Goal: Use online tool/utility: Utilize a website feature to perform a specific function

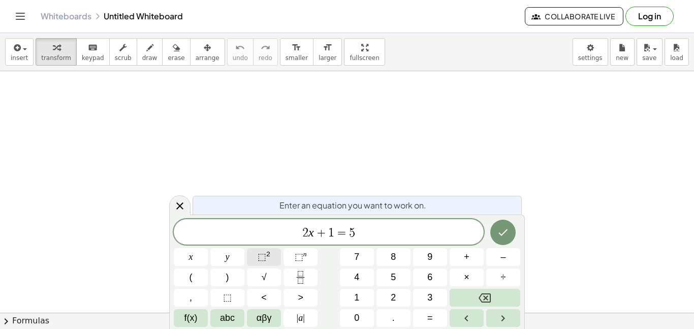
scroll to position [1, 0]
click at [494, 227] on button "Done" at bounding box center [502, 231] width 25 height 25
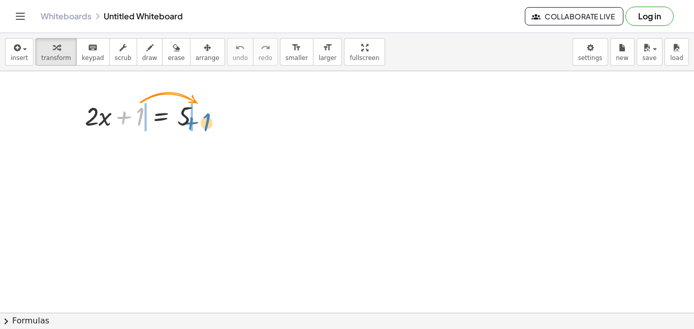
drag, startPoint x: 140, startPoint y: 110, endPoint x: 207, endPoint y: 115, distance: 67.2
click at [207, 115] on div at bounding box center [147, 115] width 134 height 35
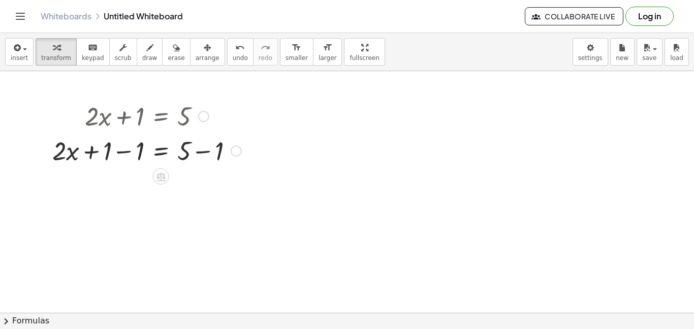
drag, startPoint x: 126, startPoint y: 117, endPoint x: 149, endPoint y: 124, distance: 23.4
click at [149, 124] on div at bounding box center [146, 115] width 199 height 35
drag, startPoint x: 139, startPoint y: 150, endPoint x: 218, endPoint y: 149, distance: 79.2
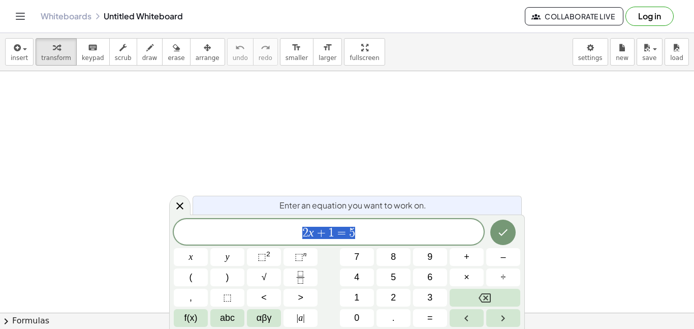
scroll to position [1, 0]
click at [497, 228] on icon "Done" at bounding box center [503, 232] width 12 height 12
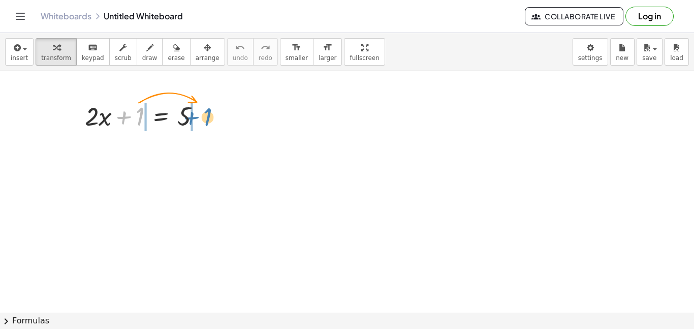
drag, startPoint x: 141, startPoint y: 113, endPoint x: 209, endPoint y: 114, distance: 67.5
click at [209, 114] on div at bounding box center [147, 115] width 134 height 35
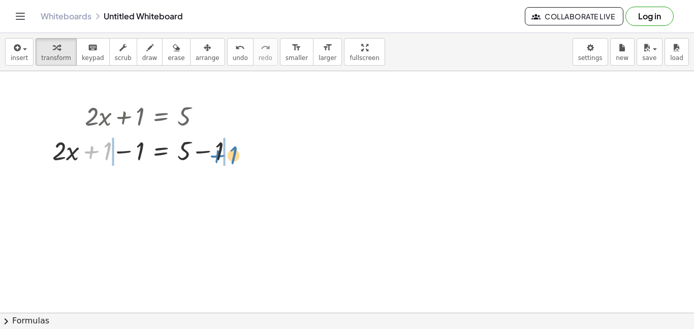
drag, startPoint x: 104, startPoint y: 149, endPoint x: 230, endPoint y: 153, distance: 126.0
click at [230, 153] on div at bounding box center [146, 150] width 199 height 35
drag, startPoint x: 108, startPoint y: 146, endPoint x: 294, endPoint y: 135, distance: 186.1
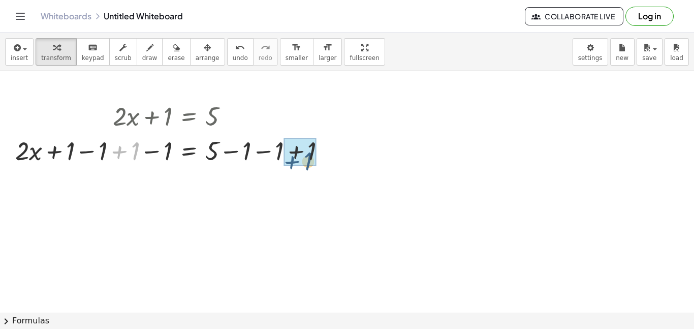
drag, startPoint x: 127, startPoint y: 151, endPoint x: 314, endPoint y: 161, distance: 186.6
click at [314, 161] on div at bounding box center [174, 150] width 329 height 35
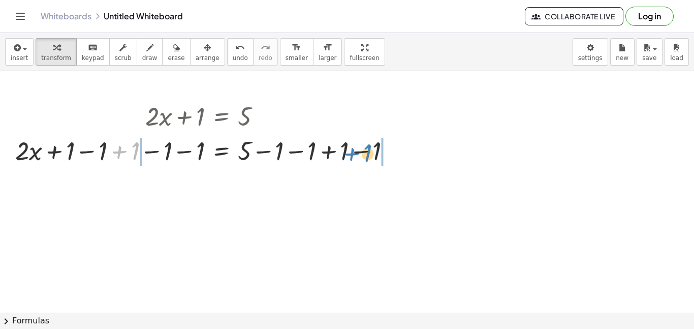
drag, startPoint x: 109, startPoint y: 154, endPoint x: 341, endPoint y: 157, distance: 232.1
click at [341, 157] on div at bounding box center [207, 150] width 394 height 35
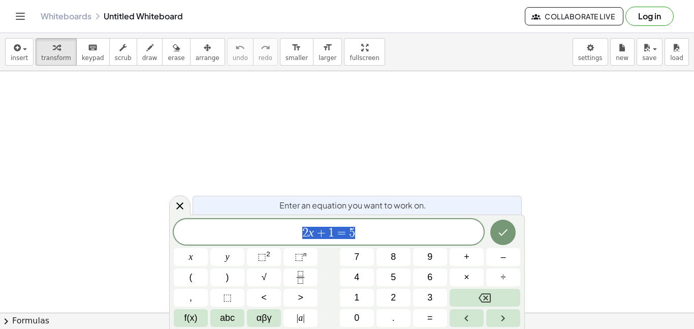
scroll to position [1, 0]
click at [506, 224] on button "Done" at bounding box center [502, 231] width 25 height 25
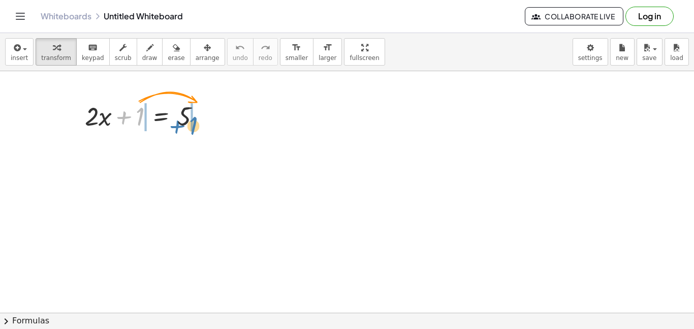
drag, startPoint x: 136, startPoint y: 112, endPoint x: 189, endPoint y: 121, distance: 54.1
click at [189, 121] on div at bounding box center [147, 115] width 134 height 35
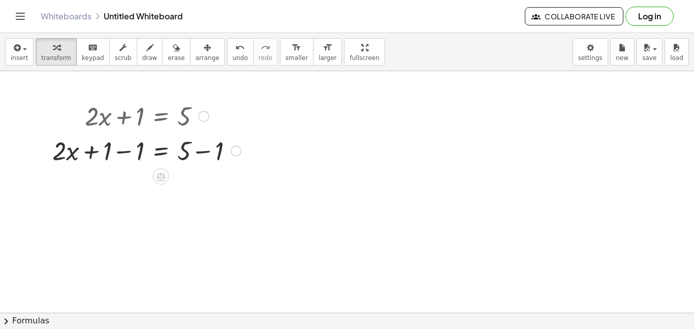
drag, startPoint x: 181, startPoint y: 118, endPoint x: 204, endPoint y: 120, distance: 22.9
click at [161, 116] on div "+ · 2 · x + 1 = 5" at bounding box center [161, 116] width 0 height 0
drag, startPoint x: 204, startPoint y: 120, endPoint x: 217, endPoint y: 120, distance: 13.7
click at [161, 116] on div "+ · 2 · x + 1 = 5" at bounding box center [161, 116] width 0 height 0
drag, startPoint x: 99, startPoint y: 152, endPoint x: 120, endPoint y: 159, distance: 22.8
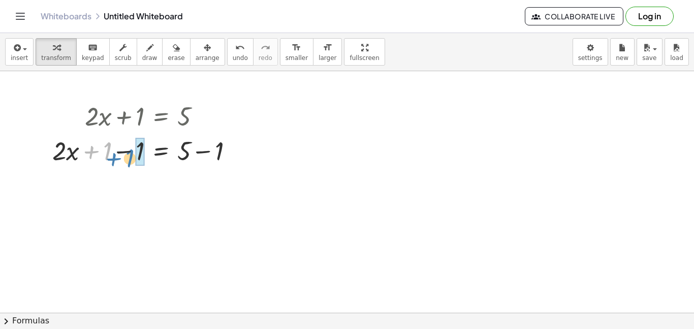
click at [120, 159] on div at bounding box center [146, 150] width 199 height 35
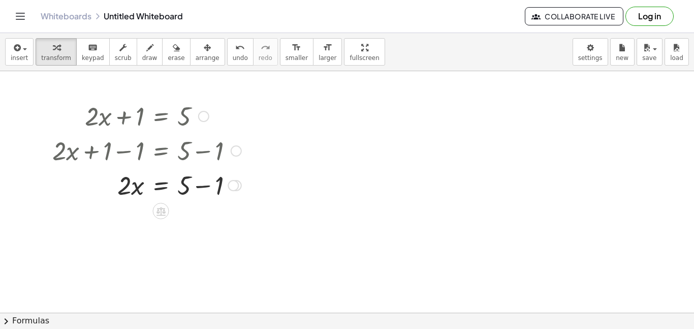
drag, startPoint x: 118, startPoint y: 150, endPoint x: 139, endPoint y: 152, distance: 21.5
click at [139, 152] on div at bounding box center [146, 150] width 199 height 35
click at [119, 189] on div at bounding box center [146, 184] width 199 height 35
drag, startPoint x: 218, startPoint y: 182, endPoint x: 241, endPoint y: 187, distance: 23.0
click at [241, 187] on div at bounding box center [146, 184] width 199 height 35
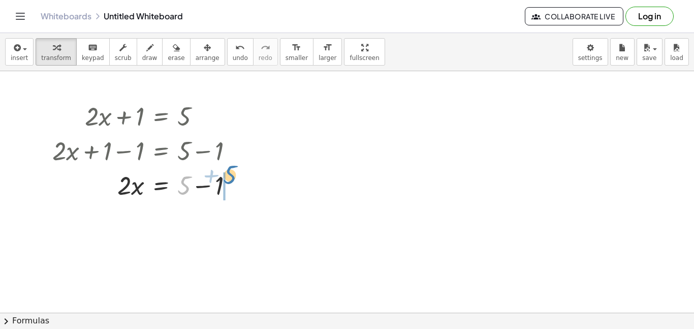
drag, startPoint x: 184, startPoint y: 181, endPoint x: 235, endPoint y: 178, distance: 50.4
click at [235, 178] on div at bounding box center [146, 184] width 199 height 35
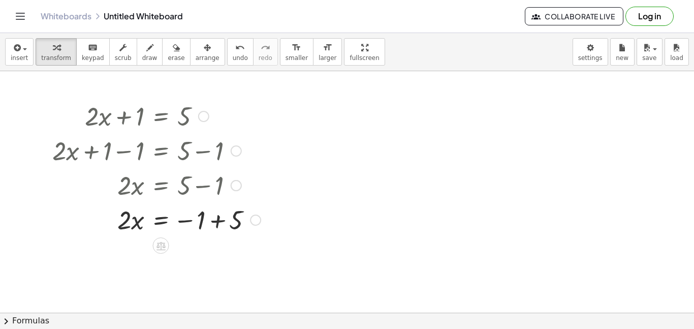
drag, startPoint x: 137, startPoint y: 183, endPoint x: 180, endPoint y: 192, distance: 44.7
click at [180, 192] on div at bounding box center [156, 184] width 218 height 35
drag, startPoint x: 204, startPoint y: 184, endPoint x: 238, endPoint y: 187, distance: 34.6
click at [161, 185] on div "· 2 · x = + 5 − 1" at bounding box center [161, 185] width 0 height 0
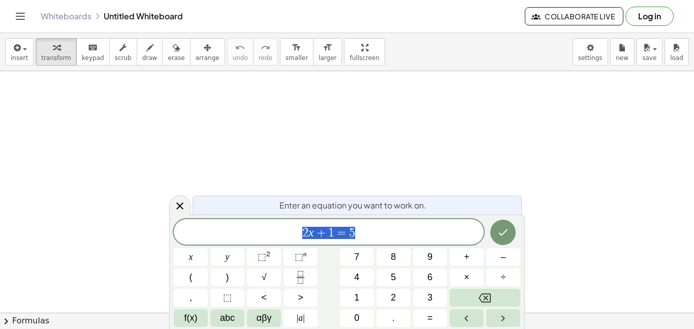
scroll to position [1, 0]
click at [499, 234] on icon "Done" at bounding box center [503, 232] width 12 height 12
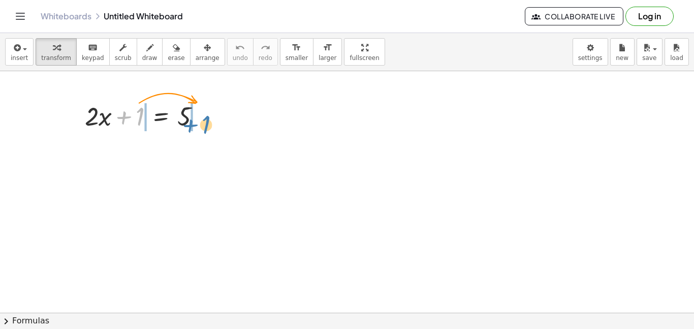
drag, startPoint x: 141, startPoint y: 111, endPoint x: 207, endPoint y: 119, distance: 66.5
click at [207, 119] on div at bounding box center [147, 115] width 134 height 35
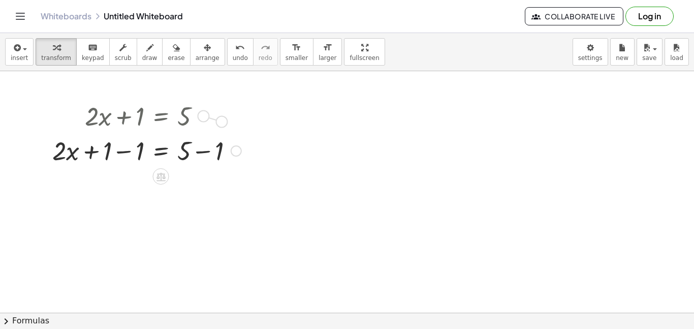
drag, startPoint x: 207, startPoint y: 119, endPoint x: 231, endPoint y: 127, distance: 25.2
click at [161, 116] on div "+ · 2 · x + 1 = 5" at bounding box center [161, 116] width 0 height 0
drag, startPoint x: 207, startPoint y: 119, endPoint x: 229, endPoint y: 132, distance: 26.0
click at [161, 116] on div "+ · 2 · x + 1 = 5 + · 2 · x = 5 + 1 − 1 + − 1" at bounding box center [161, 116] width 0 height 0
drag, startPoint x: 70, startPoint y: 154, endPoint x: 74, endPoint y: 162, distance: 9.5
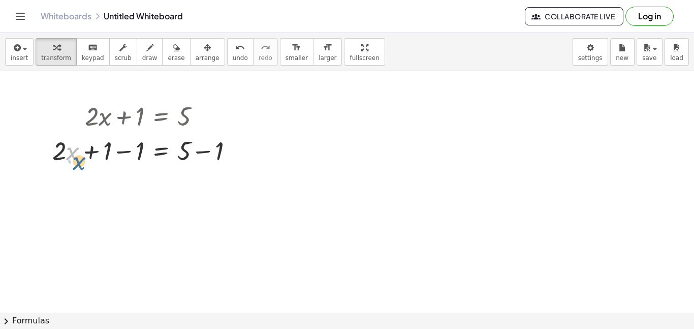
click at [74, 162] on div at bounding box center [146, 150] width 199 height 35
drag, startPoint x: 90, startPoint y: 153, endPoint x: 121, endPoint y: 167, distance: 33.7
click at [121, 167] on div at bounding box center [146, 150] width 199 height 35
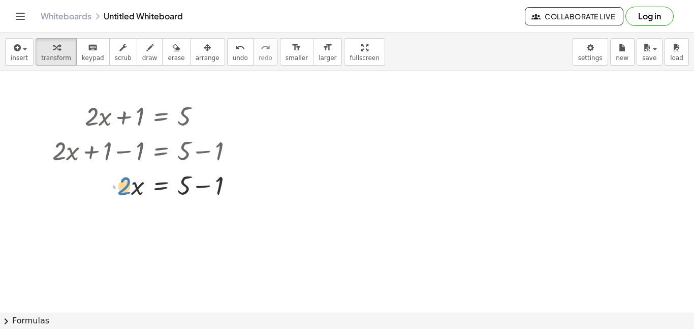
click at [130, 193] on div at bounding box center [146, 184] width 199 height 35
drag, startPoint x: 218, startPoint y: 188, endPoint x: 184, endPoint y: 193, distance: 34.9
click at [154, 220] on div at bounding box center [146, 219] width 199 height 35
click at [159, 241] on icon at bounding box center [160, 245] width 11 height 11
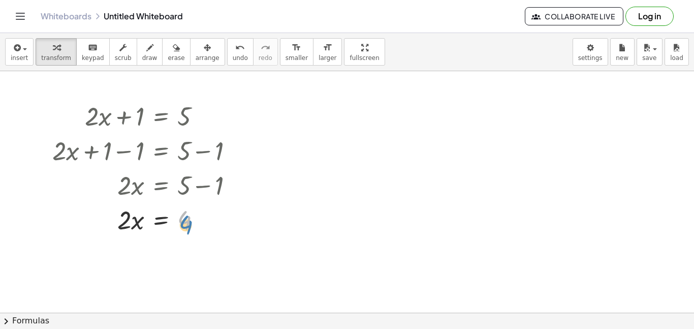
click at [185, 225] on div at bounding box center [146, 219] width 199 height 35
drag, startPoint x: 159, startPoint y: 221, endPoint x: 188, endPoint y: 221, distance: 28.9
click at [188, 221] on div at bounding box center [146, 219] width 199 height 35
drag, startPoint x: 129, startPoint y: 221, endPoint x: 193, endPoint y: 241, distance: 67.6
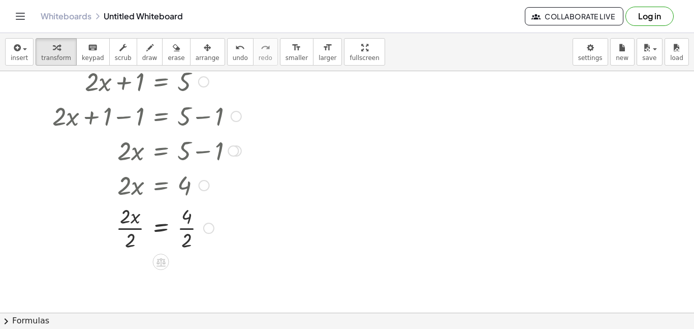
scroll to position [36, 0]
click at [187, 221] on div at bounding box center [146, 225] width 199 height 51
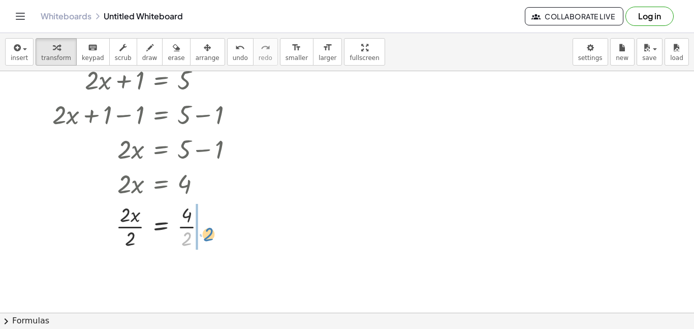
drag, startPoint x: 185, startPoint y: 237, endPoint x: 207, endPoint y: 233, distance: 22.3
click at [207, 233] on div at bounding box center [146, 225] width 199 height 51
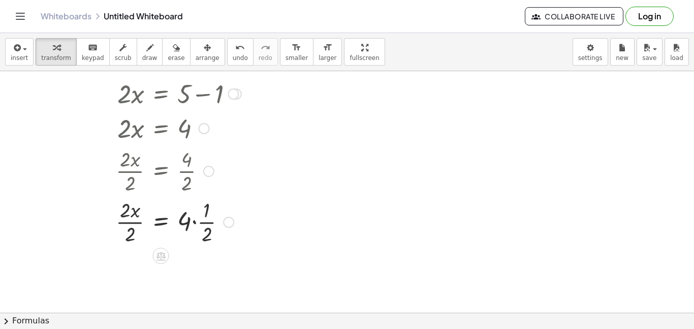
scroll to position [103, 0]
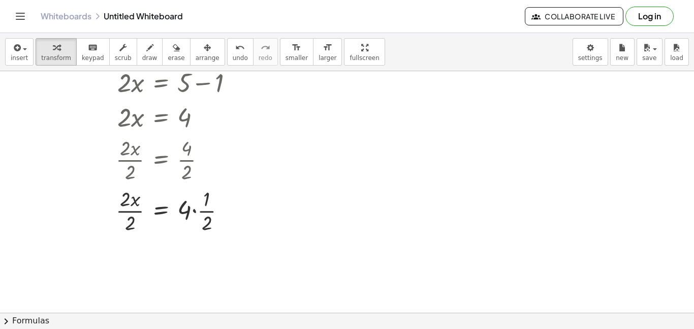
drag, startPoint x: 162, startPoint y: 244, endPoint x: 180, endPoint y: 265, distance: 27.7
click at [180, 265] on div "+ · 2 · x + 1 = 5 + · 2 · x + 1 − 1 = + 5 − 1 + · 2 · x + 0 = + 5 − 1 · 2 · x =…" at bounding box center [347, 210] width 694 height 482
click at [230, 211] on div at bounding box center [228, 210] width 11 height 11
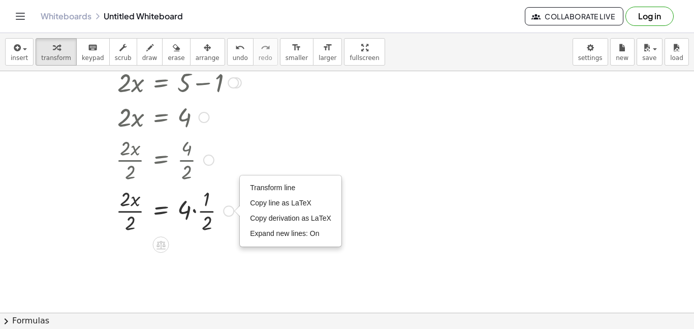
click at [229, 211] on div "Transform line Copy line as LaTeX Copy derivation as LaTeX Expand new lines: On" at bounding box center [228, 210] width 11 height 11
click at [227, 231] on div at bounding box center [146, 209] width 199 height 51
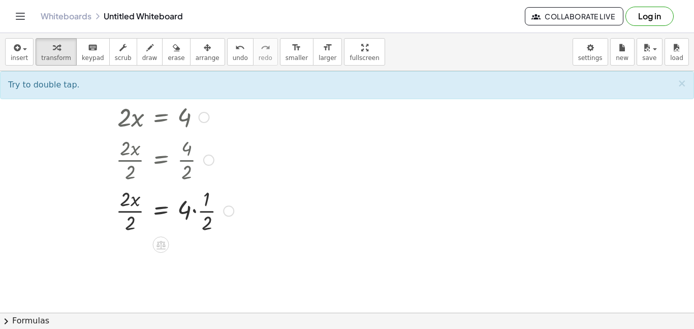
click at [185, 208] on div at bounding box center [146, 209] width 199 height 51
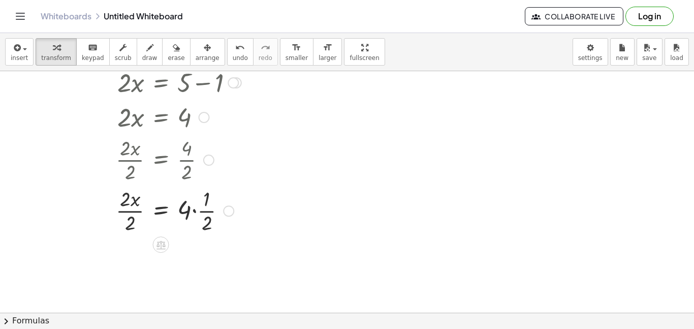
click at [185, 208] on div at bounding box center [146, 209] width 199 height 51
click at [167, 210] on div at bounding box center [146, 209] width 199 height 51
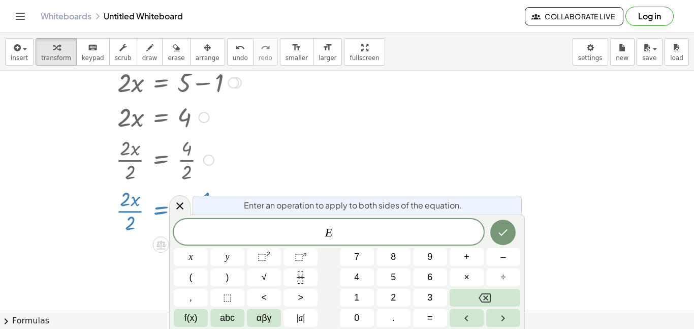
click at [167, 210] on div at bounding box center [146, 209] width 199 height 51
click at [175, 202] on icon at bounding box center [180, 206] width 12 height 12
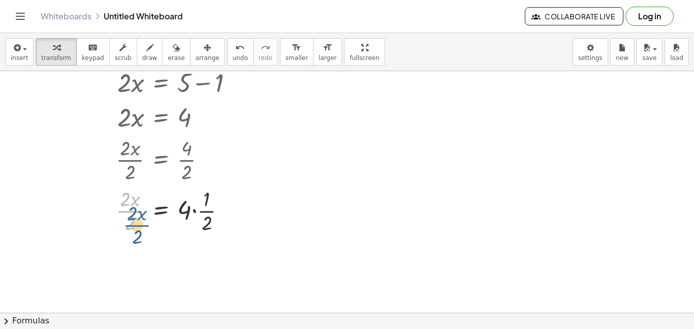
drag, startPoint x: 128, startPoint y: 209, endPoint x: 135, endPoint y: 223, distance: 16.4
click at [135, 223] on div at bounding box center [146, 209] width 199 height 51
drag, startPoint x: 122, startPoint y: 199, endPoint x: 241, endPoint y: 327, distance: 174.6
click at [241, 327] on div "insert select one: Math Expression Function Text Youtube Video Graphing Geometr…" at bounding box center [347, 181] width 694 height 296
drag, startPoint x: 185, startPoint y: 210, endPoint x: 209, endPoint y: 194, distance: 28.6
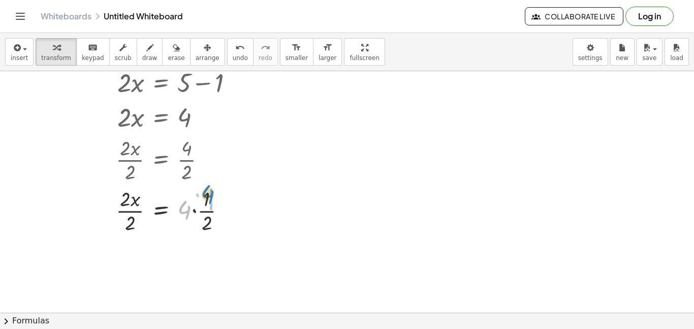
click at [209, 194] on div at bounding box center [146, 209] width 199 height 51
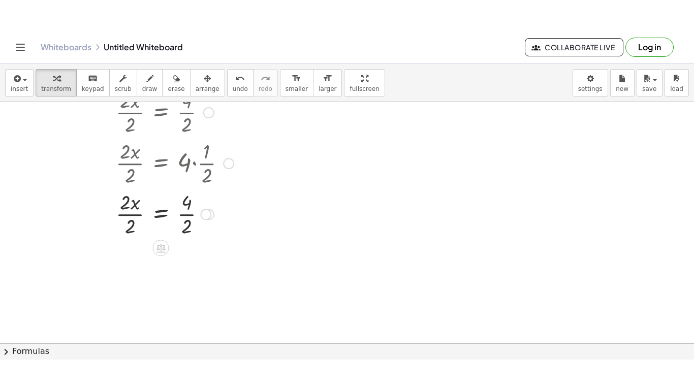
scroll to position [183, 0]
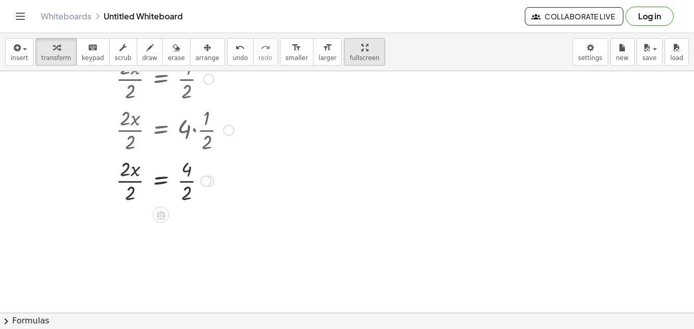
click at [328, 112] on div "insert select one: Math Expression Function Text Youtube Video Graphing Geometr…" at bounding box center [347, 181] width 694 height 296
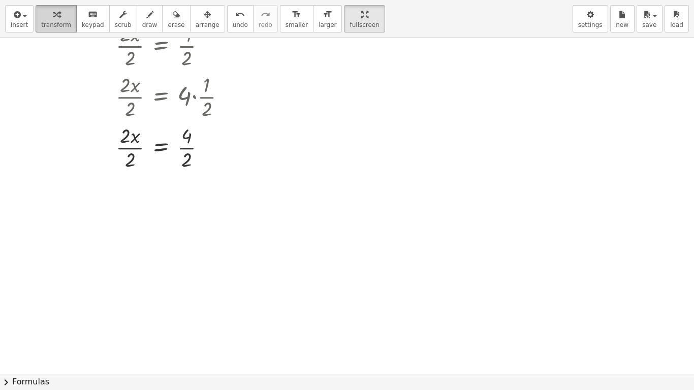
click at [47, 12] on div "button" at bounding box center [56, 14] width 30 height 12
click at [19, 15] on icon "button" at bounding box center [16, 15] width 9 height 12
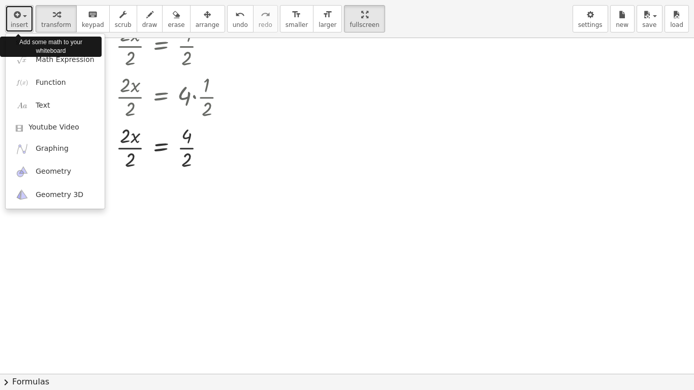
click at [19, 15] on icon "button" at bounding box center [16, 15] width 9 height 12
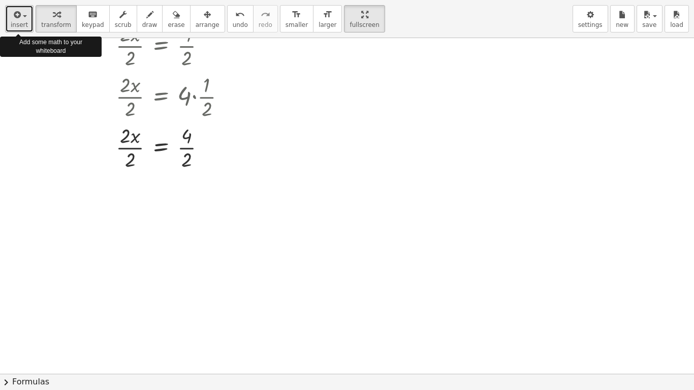
click at [19, 15] on icon "button" at bounding box center [16, 15] width 9 height 12
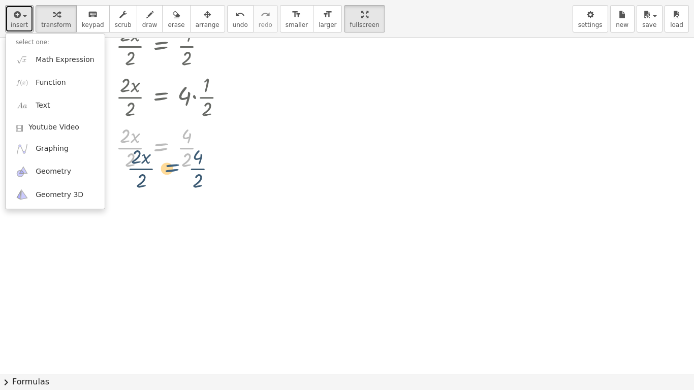
drag, startPoint x: 169, startPoint y: 143, endPoint x: 180, endPoint y: 164, distance: 23.6
click at [180, 164] on div at bounding box center [146, 146] width 199 height 51
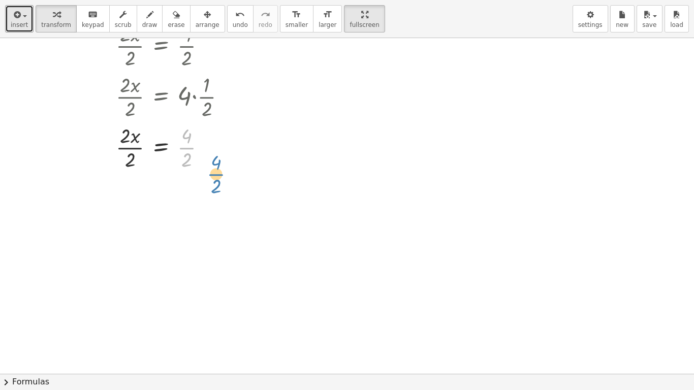
drag, startPoint x: 184, startPoint y: 149, endPoint x: 217, endPoint y: 178, distance: 43.5
click at [205, 150] on div at bounding box center [205, 147] width 11 height 11
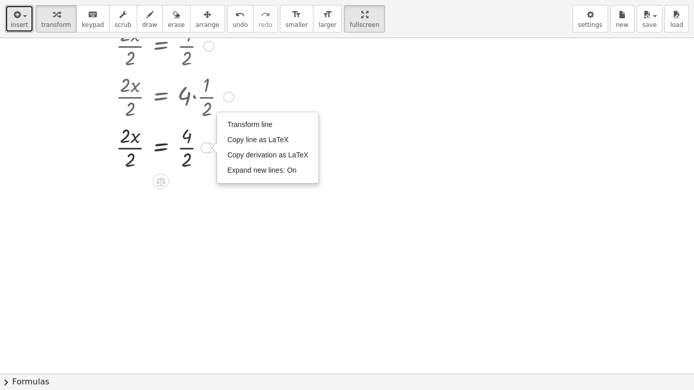
click at [205, 152] on div "Transform line Copy line as LaTeX Copy derivation as LaTeX Expand new lines: On" at bounding box center [205, 147] width 11 height 11
click at [170, 179] on div at bounding box center [347, 190] width 694 height 671
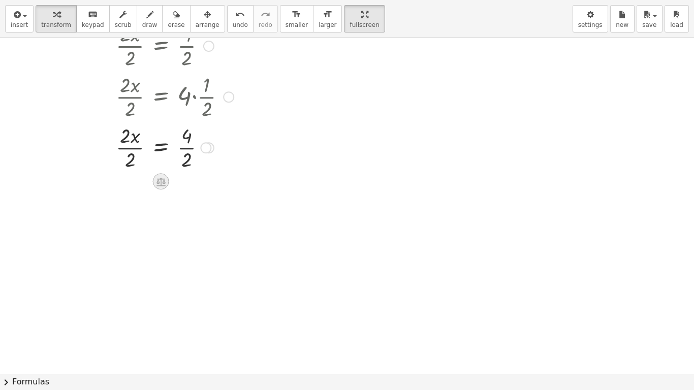
click at [168, 180] on div at bounding box center [161, 181] width 16 height 16
click at [169, 180] on div "+ − × ÷" at bounding box center [164, 180] width 89 height 19
click at [166, 180] on icon at bounding box center [160, 181] width 11 height 11
click at [178, 179] on span "÷" at bounding box center [181, 182] width 6 height 15
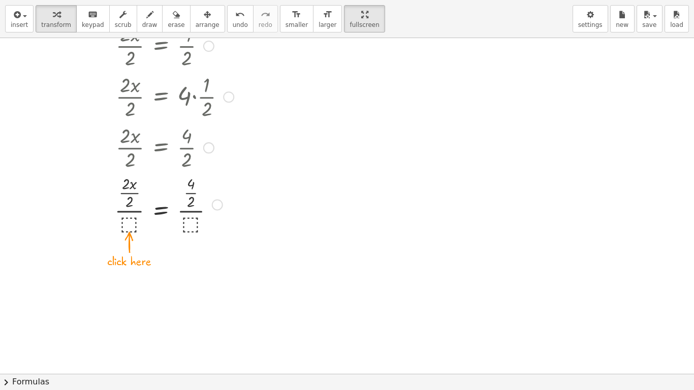
click at [188, 213] on div at bounding box center [146, 203] width 199 height 63
click at [137, 221] on div at bounding box center [146, 203] width 199 height 63
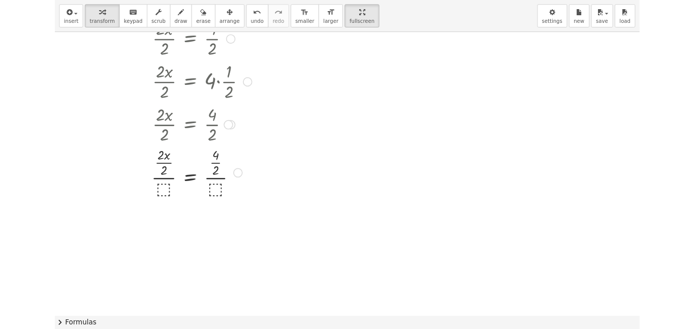
scroll to position [1, 0]
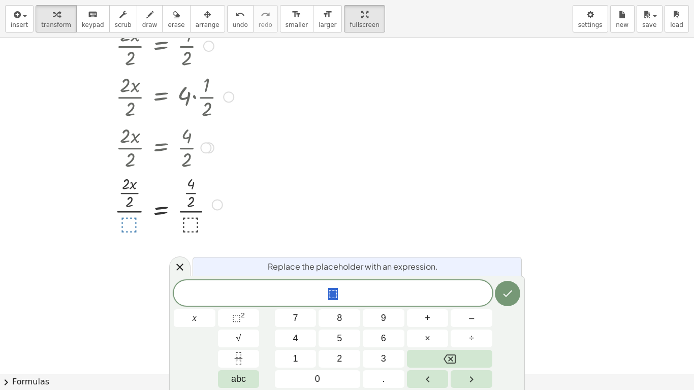
click at [137, 221] on div at bounding box center [146, 203] width 199 height 63
drag, startPoint x: 126, startPoint y: 185, endPoint x: 156, endPoint y: 224, distance: 49.3
click at [156, 224] on div at bounding box center [146, 203] width 199 height 63
click at [316, 283] on div "​ ⬚" at bounding box center [333, 292] width 318 height 25
click at [372, 297] on span "⬚ ​" at bounding box center [333, 294] width 318 height 14
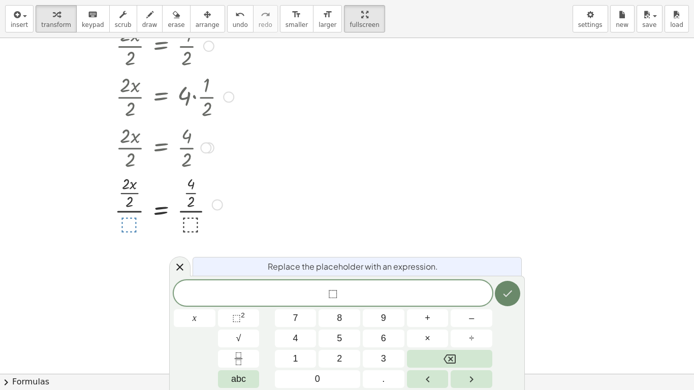
click at [511, 290] on icon "Done" at bounding box center [507, 293] width 12 height 12
